Goal: Task Accomplishment & Management: Complete application form

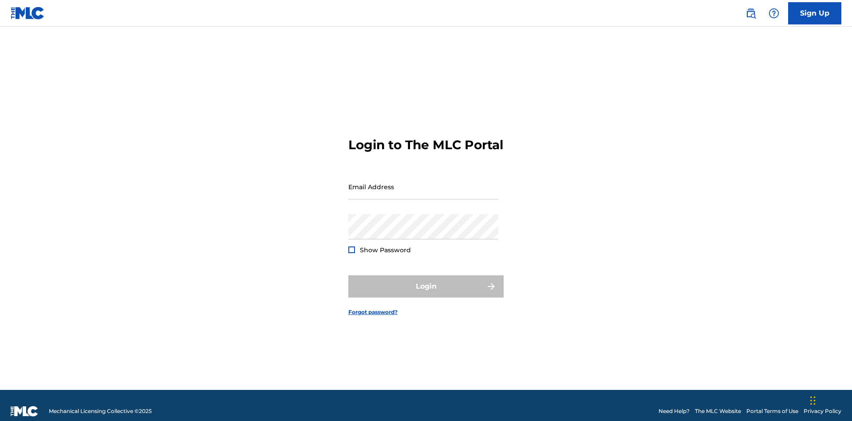
scroll to position [12, 0]
click at [423, 182] on input "Email Address" at bounding box center [423, 186] width 150 height 25
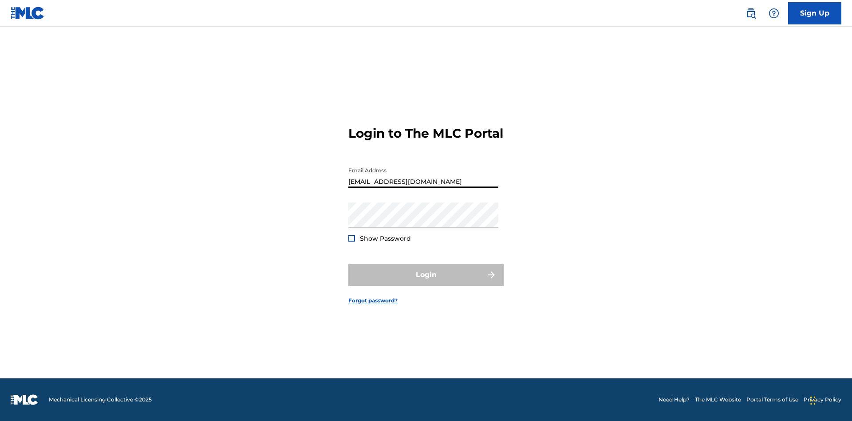
type input "[EMAIL_ADDRESS][DOMAIN_NAME]"
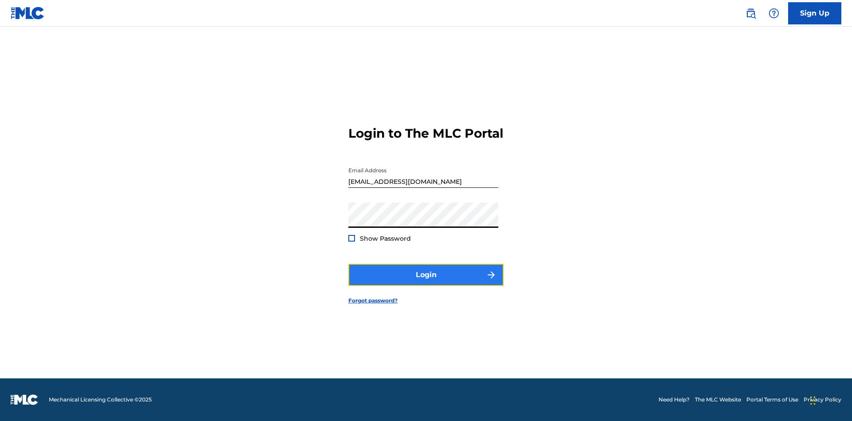
click at [426, 282] on button "Login" at bounding box center [425, 275] width 155 height 22
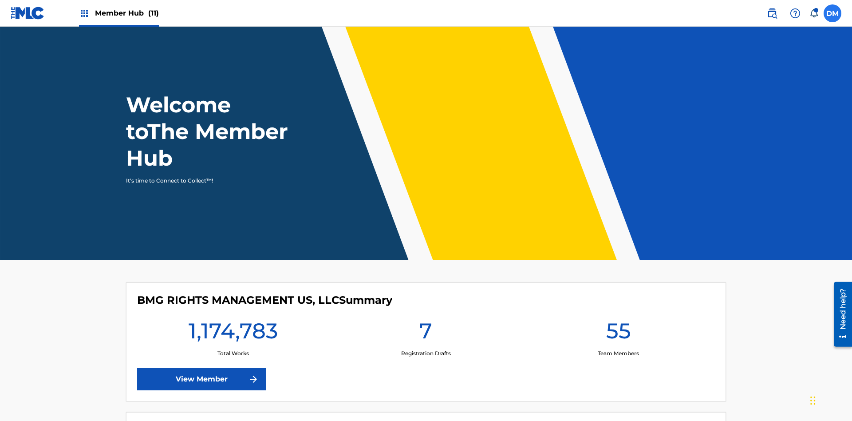
click at [833, 13] on label at bounding box center [833, 13] width 18 height 18
click at [833, 13] on input "[PERSON_NAME] [PERSON_NAME] [PERSON_NAME][EMAIL_ADDRESS][DOMAIN_NAME] Notificat…" at bounding box center [833, 13] width 0 height 0
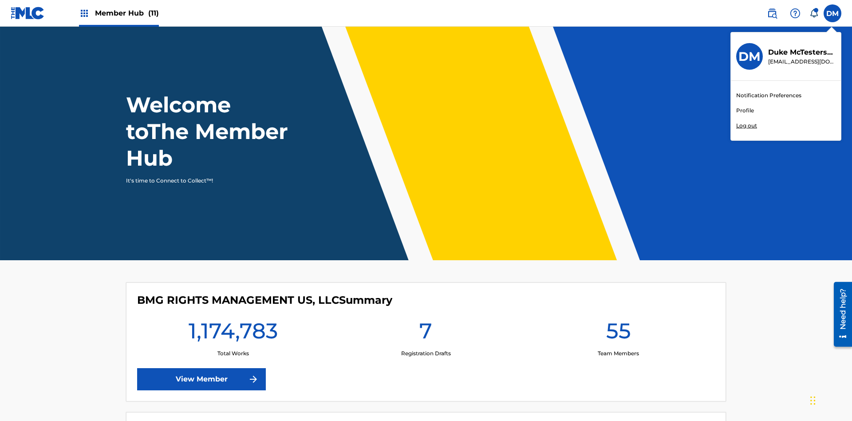
scroll to position [53, 0]
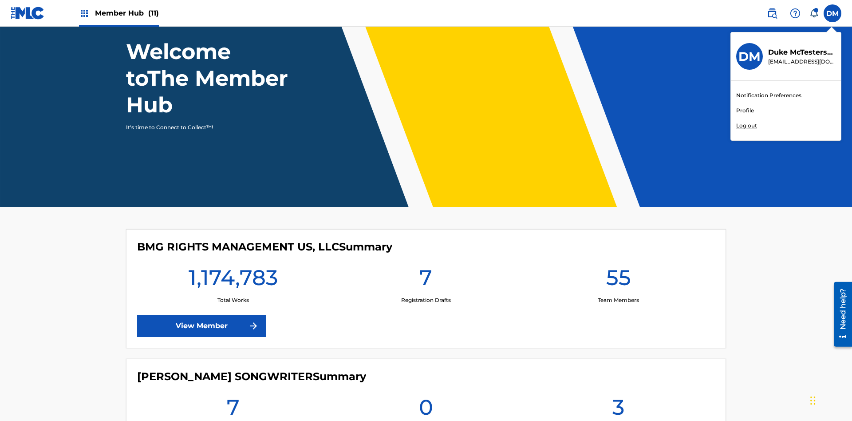
click at [745, 111] on link "Profile" at bounding box center [745, 111] width 18 height 8
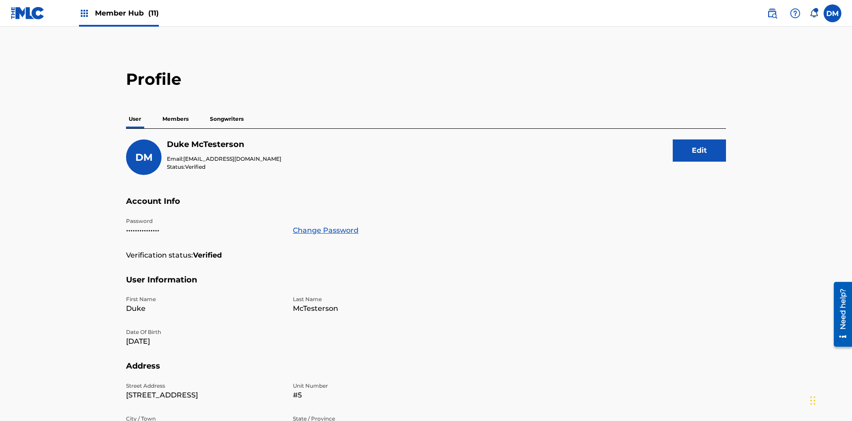
click at [176, 110] on p "Members" at bounding box center [176, 119] width 32 height 19
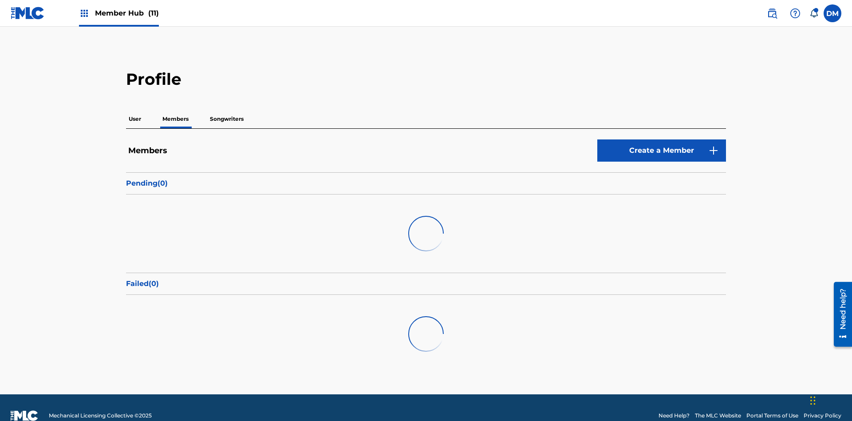
scroll to position [16, 0]
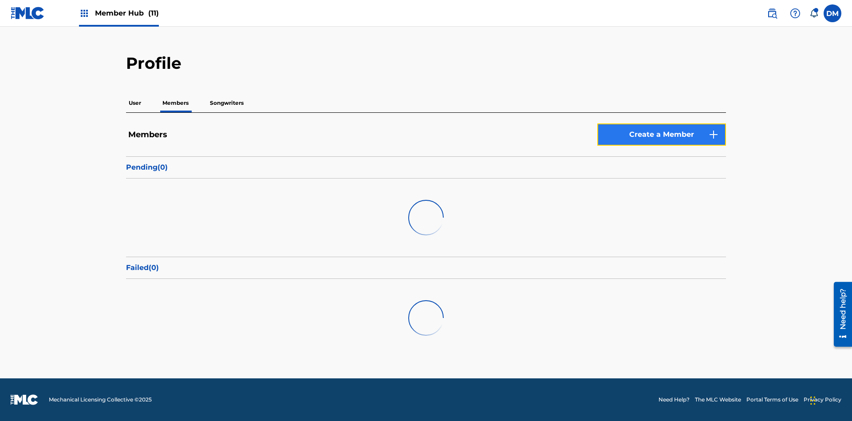
click at [662, 135] on link "Create a Member" at bounding box center [662, 134] width 129 height 22
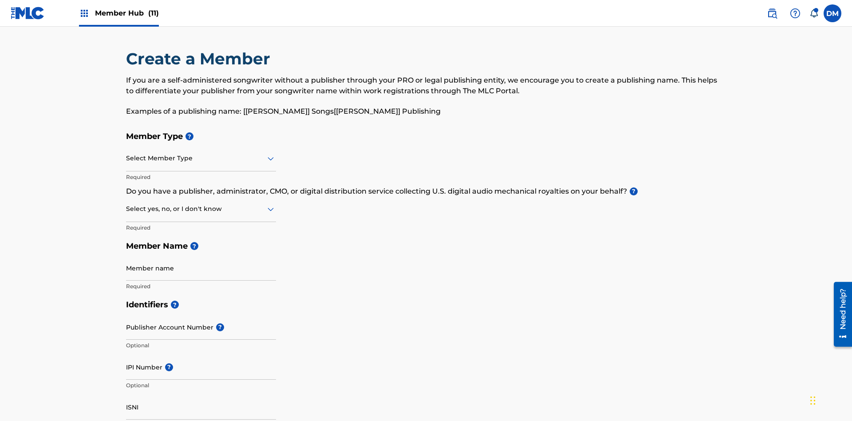
scroll to position [100, 0]
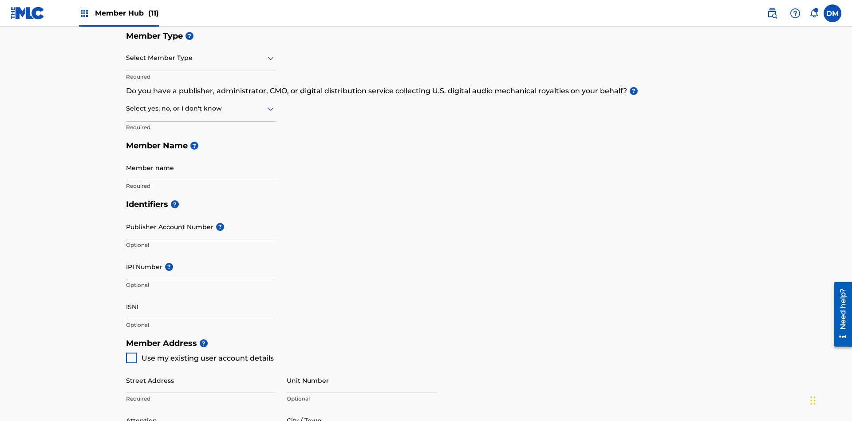
click at [127, 58] on input "text" at bounding box center [127, 57] width 2 height 9
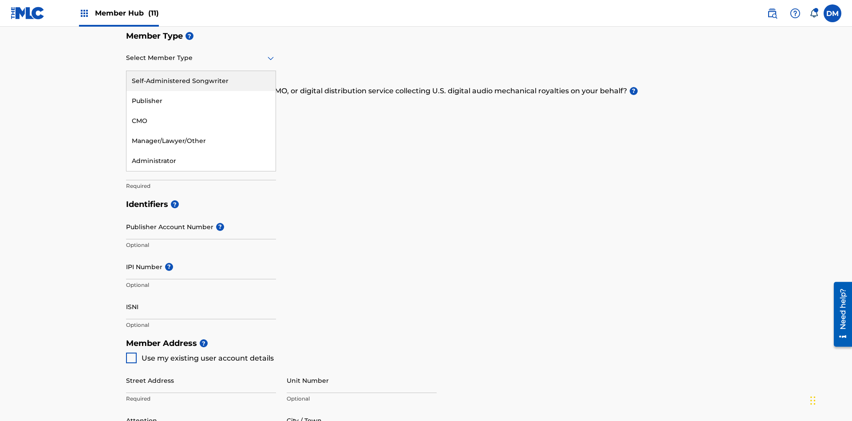
click at [201, 101] on div "Publisher" at bounding box center [201, 101] width 149 height 20
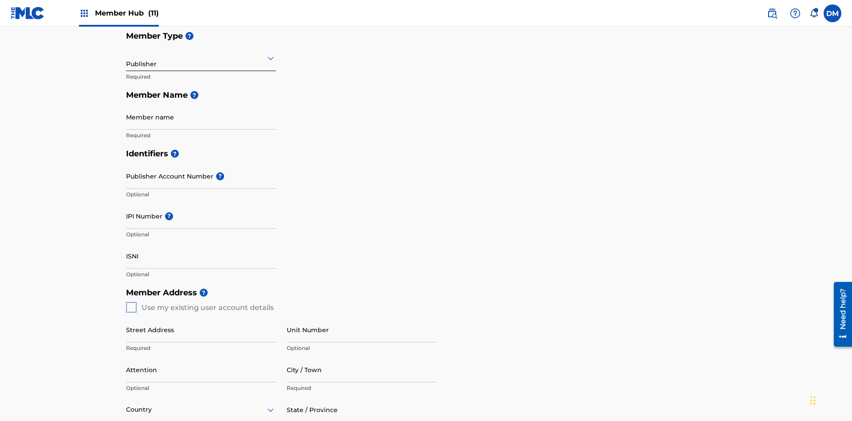
click at [127, 58] on input "text" at bounding box center [127, 57] width 2 height 9
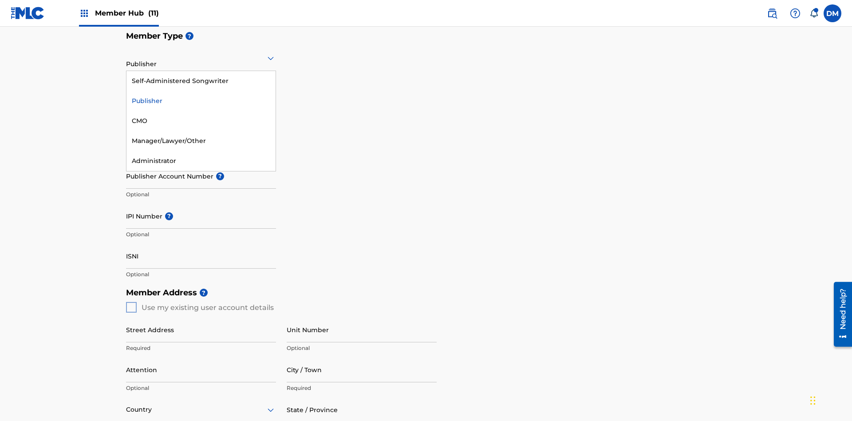
click at [201, 121] on div "CMO" at bounding box center [201, 121] width 149 height 20
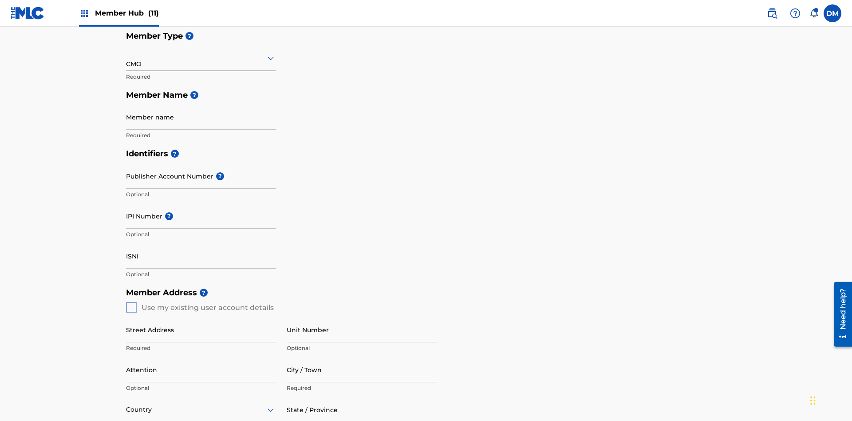
click at [127, 58] on input "text" at bounding box center [127, 57] width 2 height 9
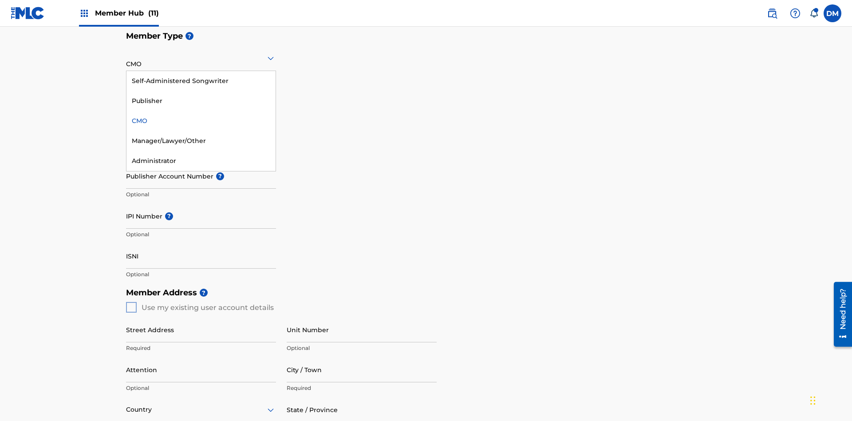
click at [201, 81] on div "Self-Administered Songwriter" at bounding box center [201, 81] width 149 height 20
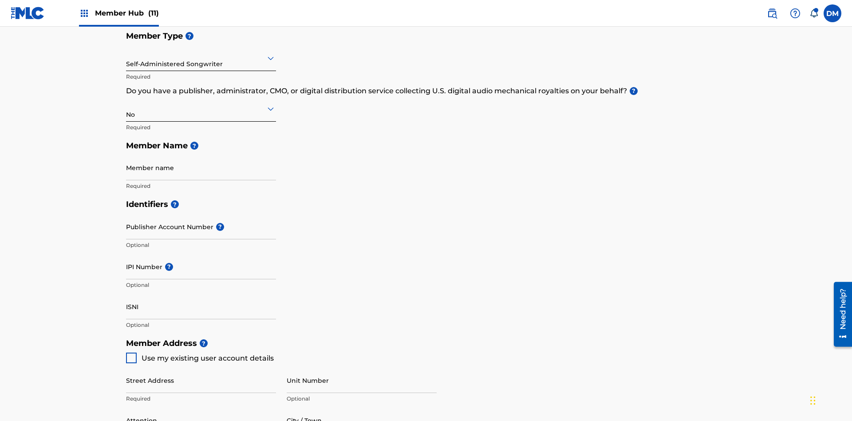
click at [127, 58] on input "text" at bounding box center [127, 57] width 2 height 9
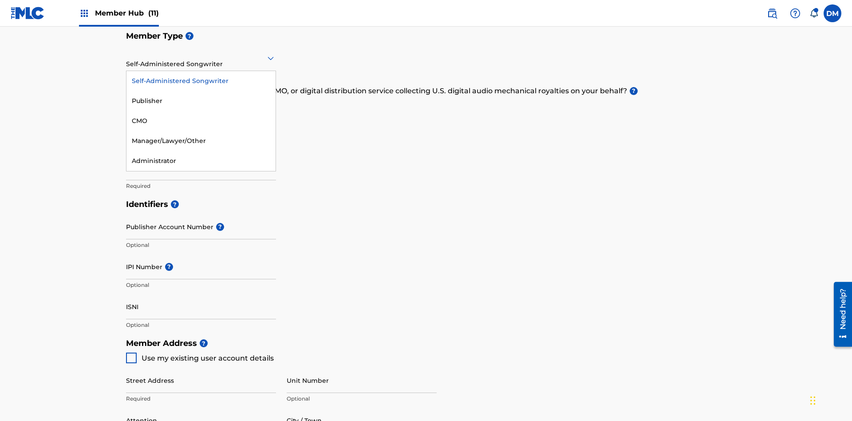
click at [201, 141] on div "Manager/Lawyer/Other" at bounding box center [201, 141] width 149 height 20
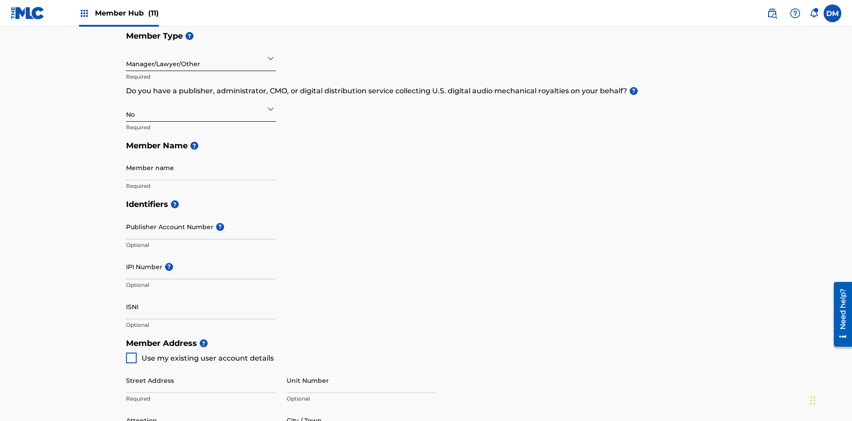
click at [127, 104] on input "text" at bounding box center [127, 108] width 2 height 9
click at [201, 122] on div "Yes" at bounding box center [201, 132] width 149 height 20
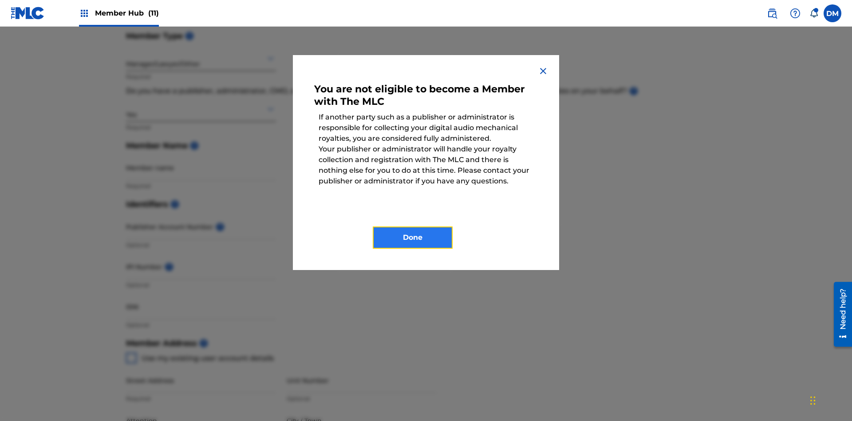
click at [413, 237] on button "Done" at bounding box center [413, 237] width 80 height 22
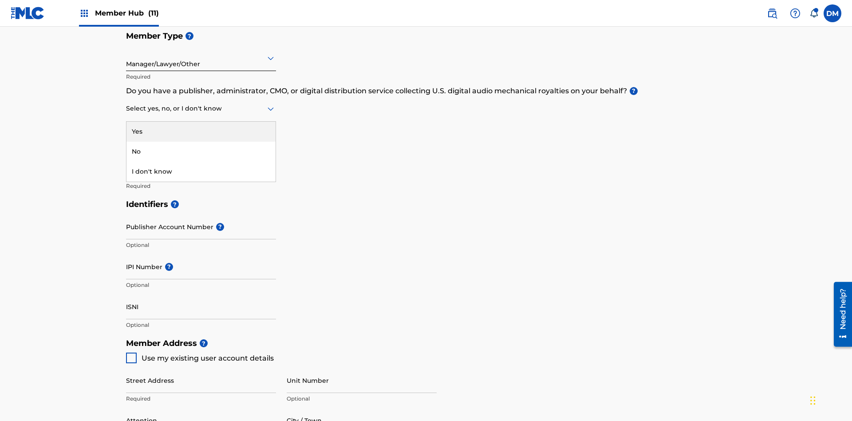
click at [201, 162] on div "I don't know" at bounding box center [201, 172] width 149 height 20
click at [127, 104] on input "text" at bounding box center [127, 108] width 2 height 9
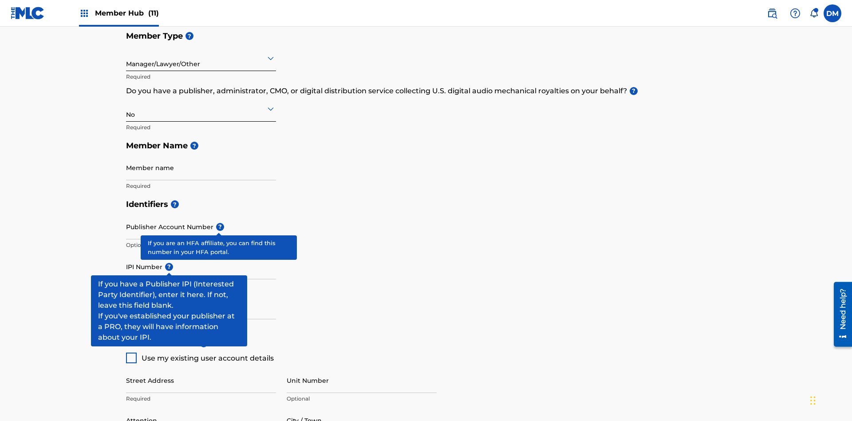
scroll to position [310, 0]
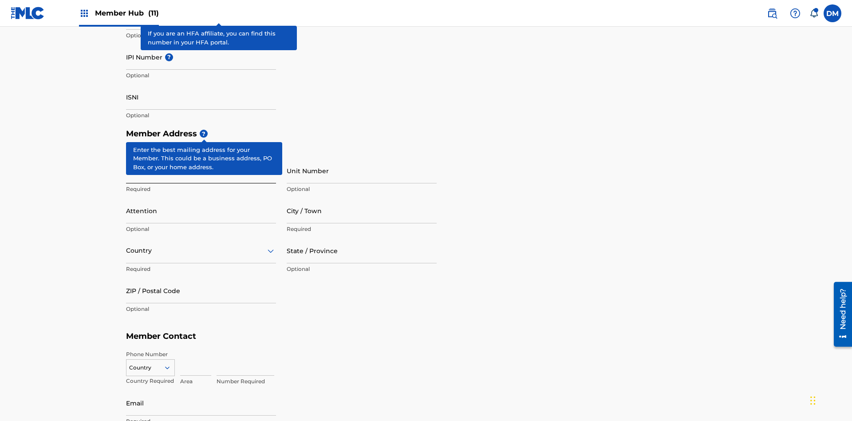
type input "Z2025.09.19.15.47.06"
click at [201, 158] on input "Street Address" at bounding box center [201, 170] width 150 height 25
type input "[STREET_ADDRESS]"
click at [362, 158] on input "Unit Number" at bounding box center [362, 170] width 150 height 25
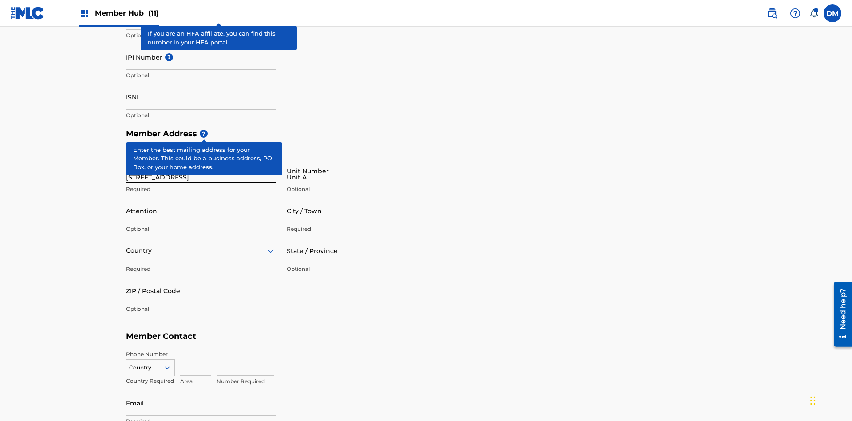
type input "Unit A"
click at [201, 198] on input "Attention" at bounding box center [201, 210] width 150 height 25
type input "[PERSON_NAME]"
click at [362, 198] on input "City / Town" at bounding box center [362, 210] width 150 height 25
type input "[GEOGRAPHIC_DATA]"
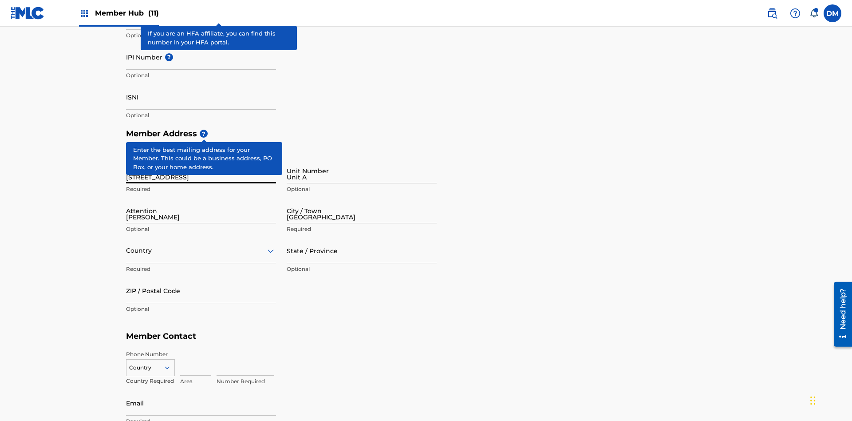
click at [127, 246] on input "text" at bounding box center [127, 250] width 2 height 9
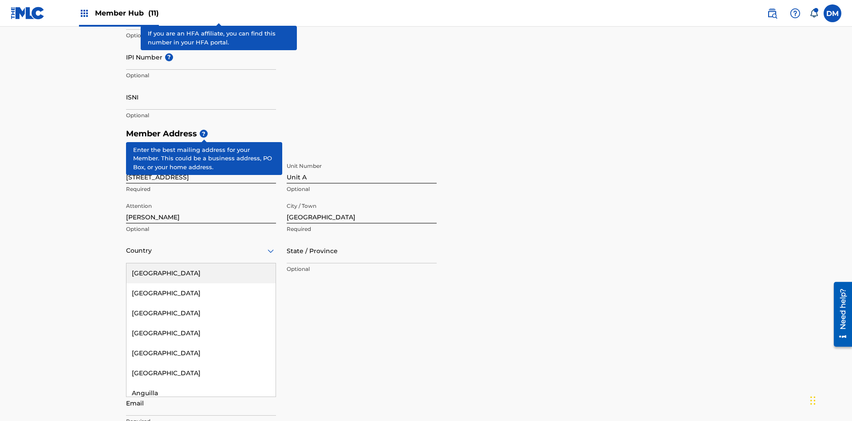
click at [201, 263] on div "[GEOGRAPHIC_DATA]" at bounding box center [201, 273] width 149 height 20
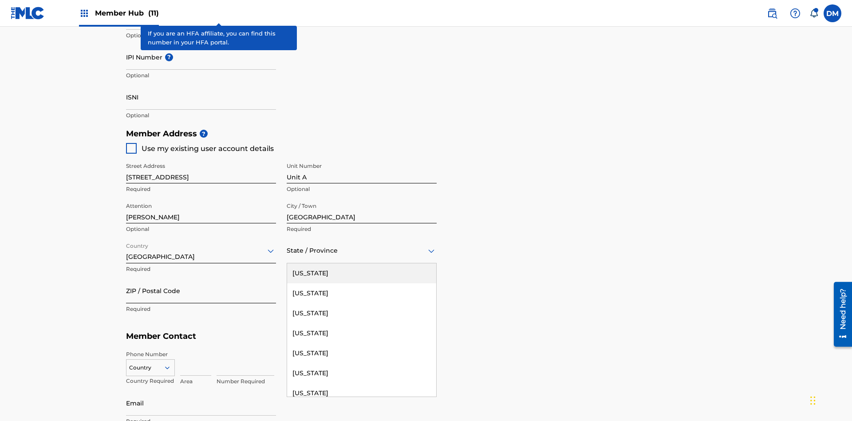
click at [201, 278] on input "ZIP / Postal Code" at bounding box center [201, 290] width 150 height 25
type input "43140"
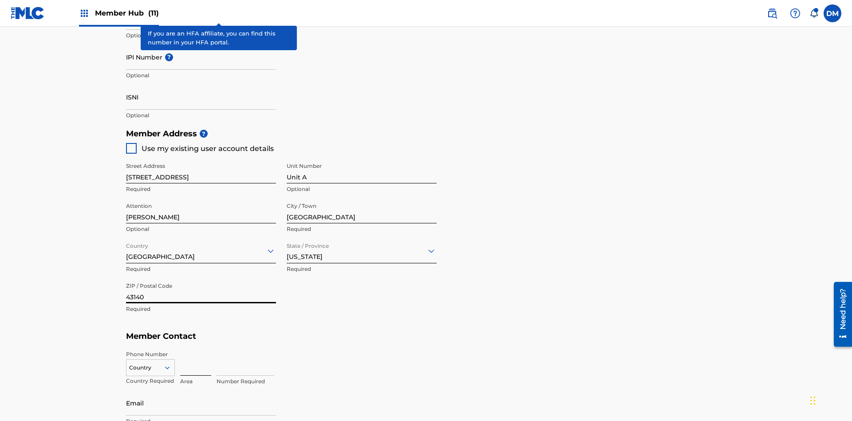
click at [171, 364] on icon at bounding box center [167, 368] width 8 height 8
click at [196, 350] on input at bounding box center [195, 362] width 31 height 25
click at [245, 350] on input at bounding box center [246, 362] width 58 height 25
click at [201, 390] on input "Email" at bounding box center [201, 402] width 150 height 25
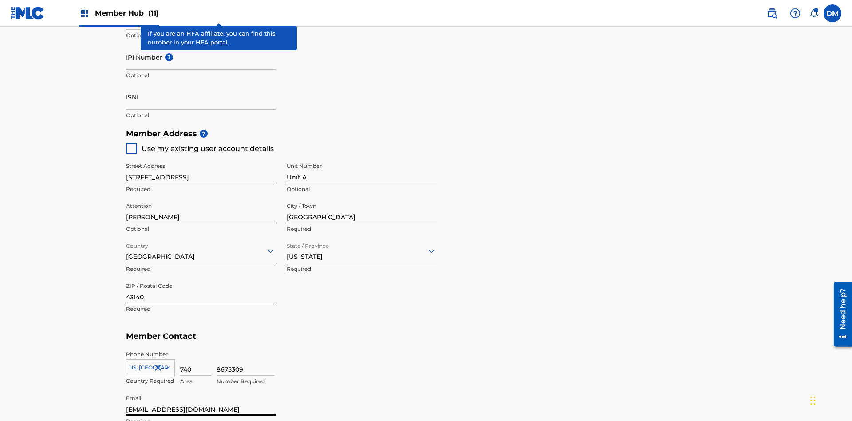
click at [201, 30] on input "Publisher Account Number ?" at bounding box center [201, 16] width 150 height 25
click at [201, 66] on input "IPI Number ?" at bounding box center [201, 56] width 150 height 25
click at [201, 84] on input "ISNI" at bounding box center [201, 96] width 150 height 25
